Goal: Task Accomplishment & Management: Manage account settings

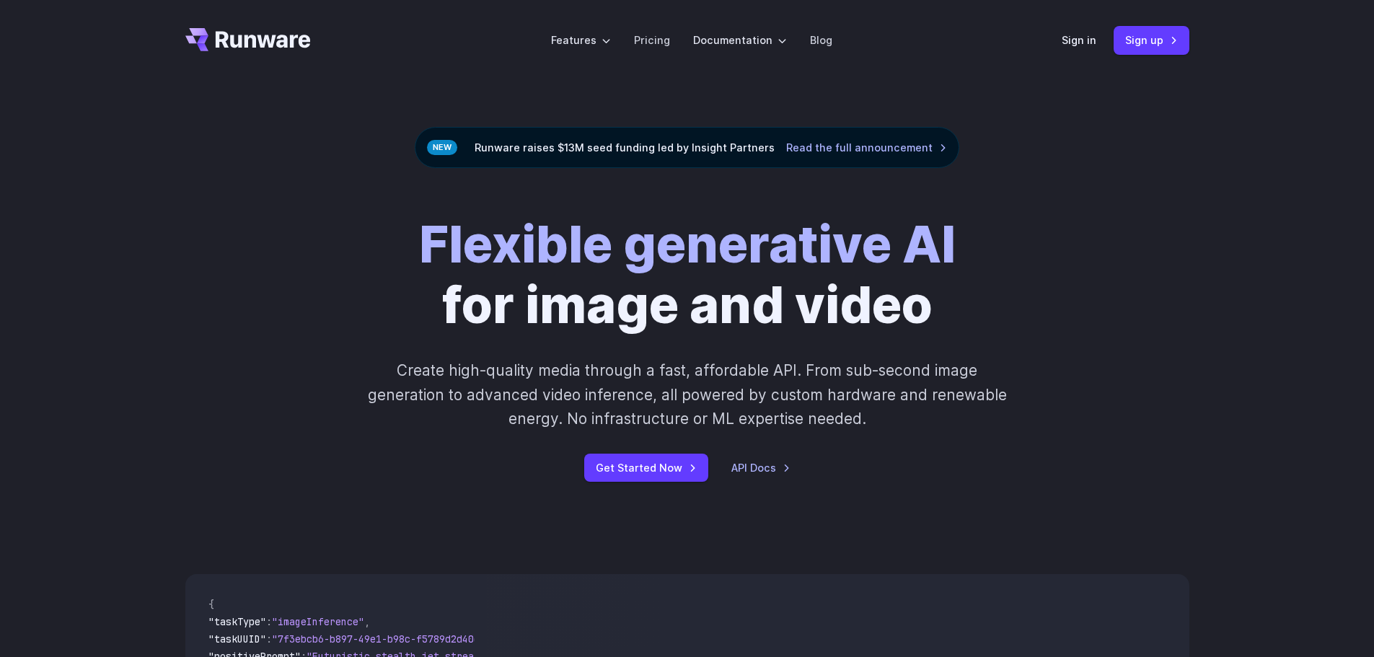
click at [1073, 30] on div "Sign in Sign up" at bounding box center [1126, 40] width 128 height 28
click at [1073, 42] on link "Sign in" at bounding box center [1079, 40] width 35 height 17
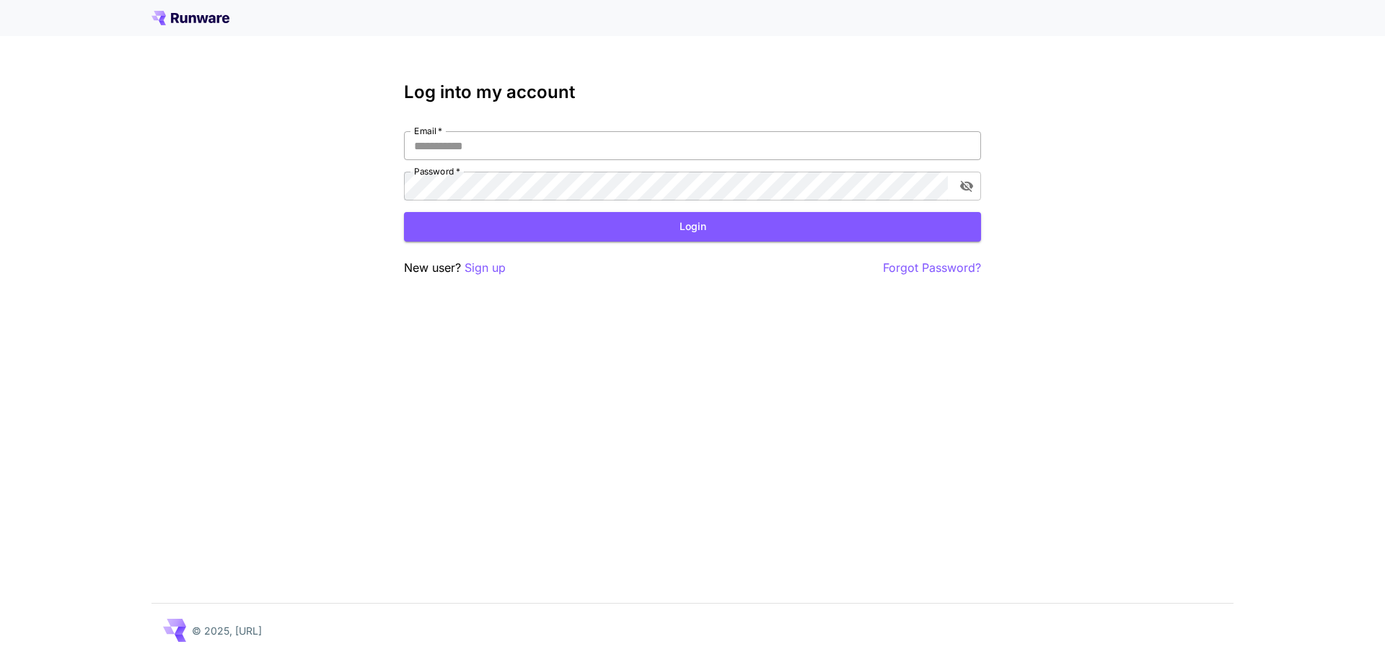
click at [551, 146] on input "Email   *" at bounding box center [692, 145] width 577 height 29
type input "**********"
click at [547, 216] on button "Login" at bounding box center [692, 227] width 577 height 30
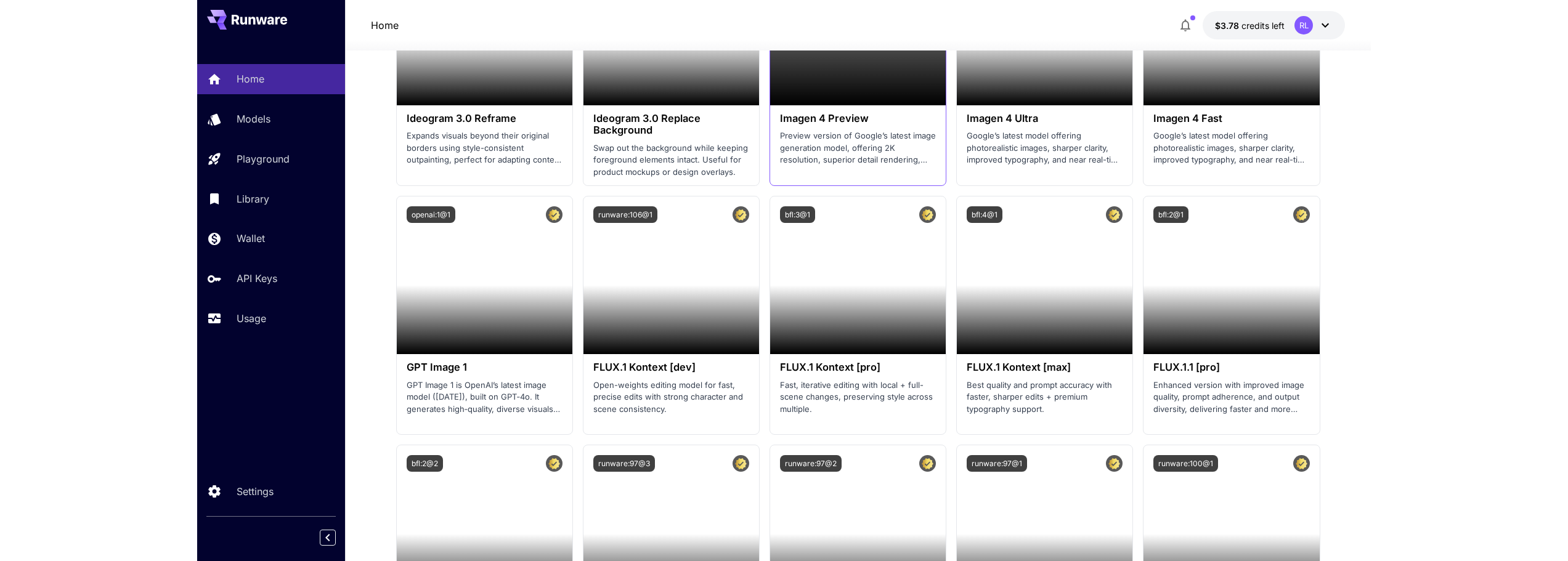
scroll to position [1971, 0]
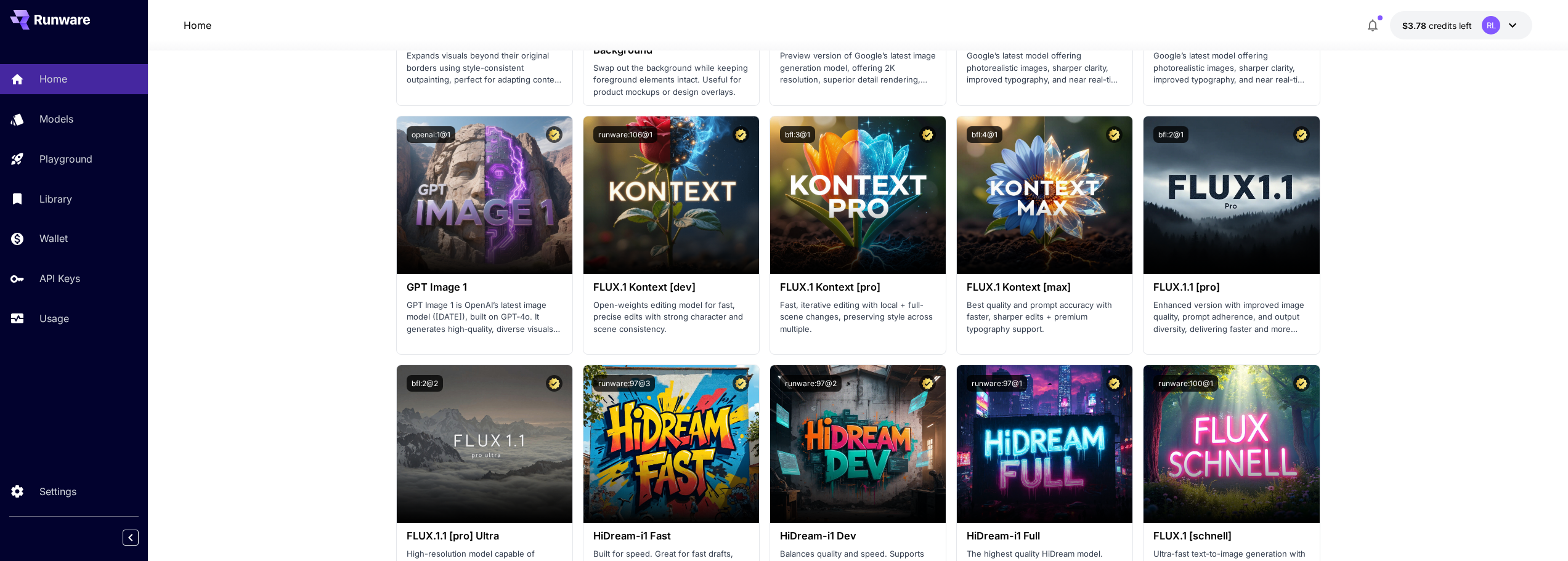
click at [67, 276] on p "API Keys" at bounding box center [62, 278] width 41 height 15
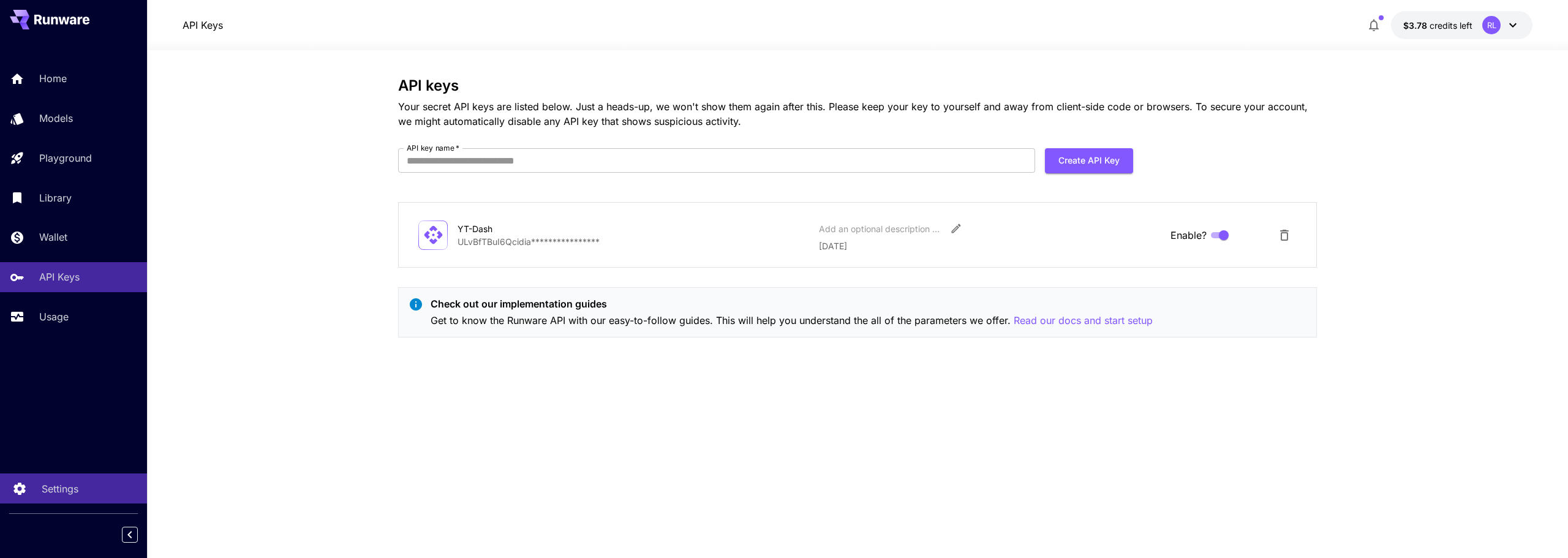
click at [55, 487] on p "Settings" at bounding box center [59, 488] width 37 height 14
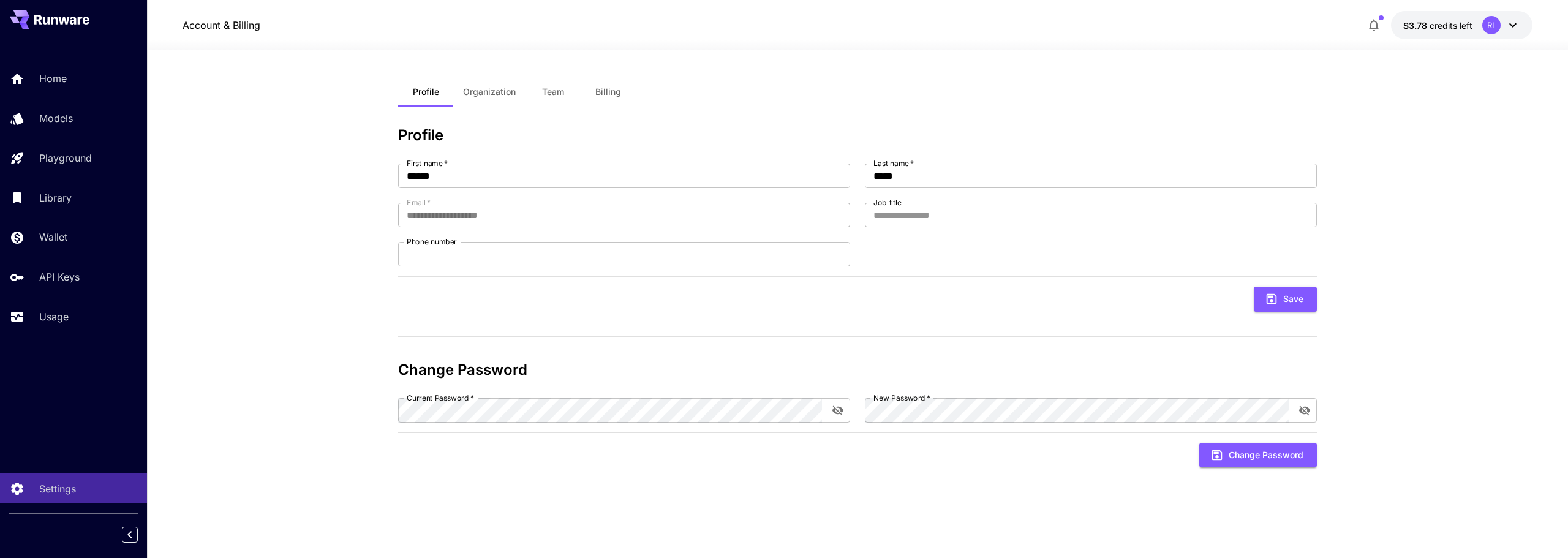
click at [1175, 19] on icon at bounding box center [1512, 25] width 14 height 14
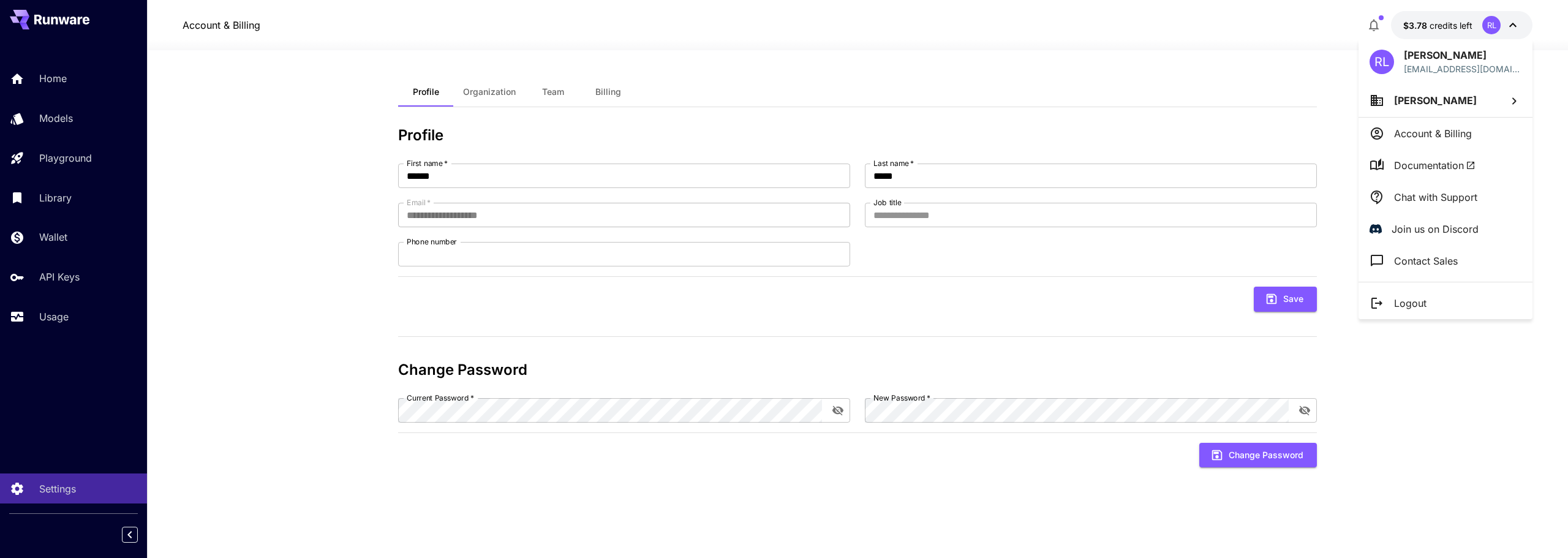
click at [1175, 160] on span "Documentation" at bounding box center [1435, 165] width 81 height 14
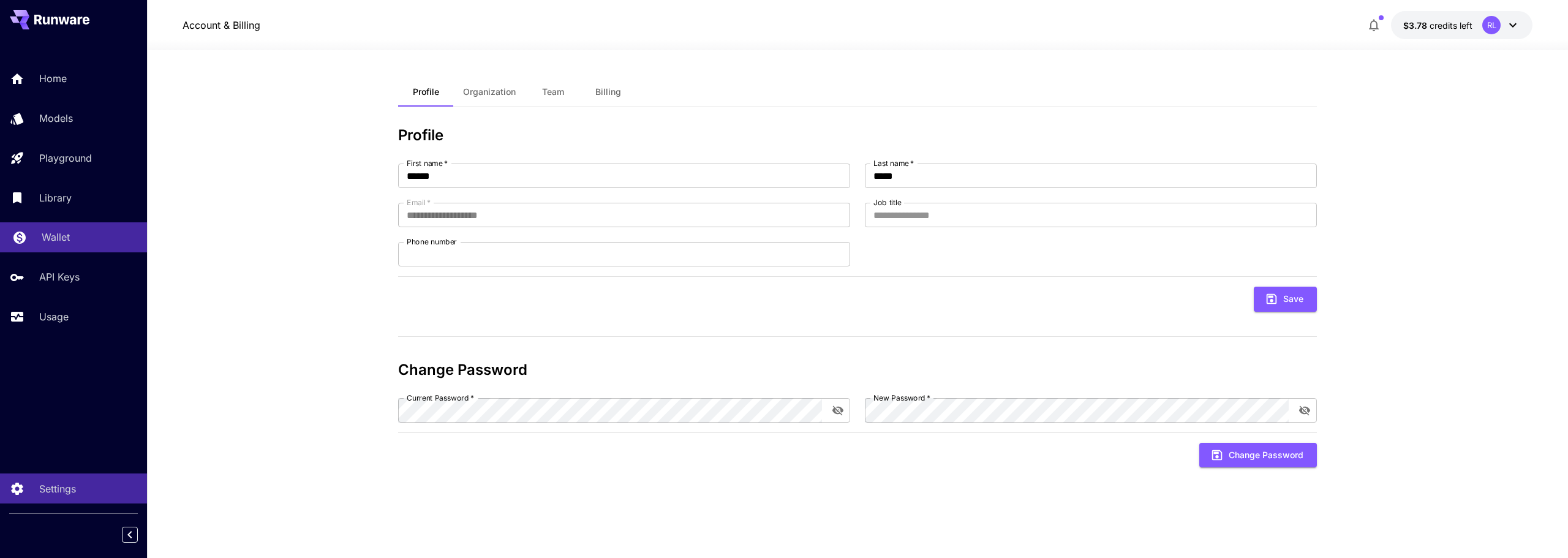
drag, startPoint x: 55, startPoint y: 276, endPoint x: 67, endPoint y: 241, distance: 37.0
click at [55, 276] on p "API Keys" at bounding box center [59, 276] width 41 height 14
